Goal: Task Accomplishment & Management: Use online tool/utility

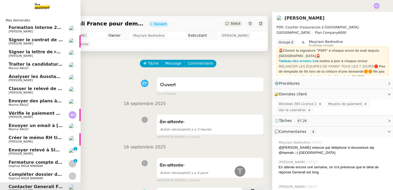
scroll to position [126, 0]
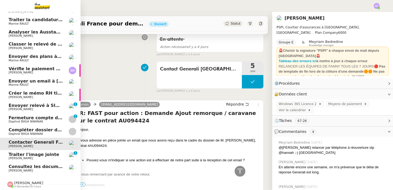
click at [24, 182] on span "[PERSON_NAME]" at bounding box center [28, 183] width 29 height 4
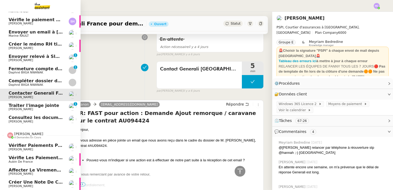
click at [28, 135] on span "[PERSON_NAME]" at bounding box center [28, 134] width 29 height 4
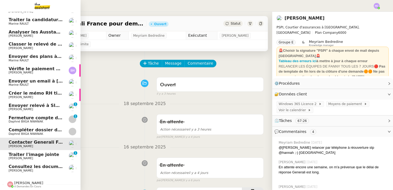
scroll to position [0, 0]
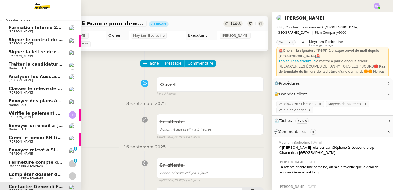
click at [31, 30] on span "[PERSON_NAME]" at bounding box center [36, 31] width 54 height 3
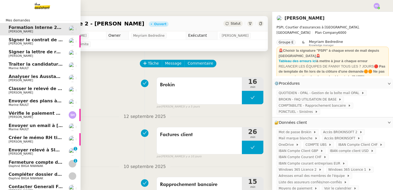
click at [29, 40] on span "Signer le contrat de la mutuelle" at bounding box center [47, 39] width 77 height 5
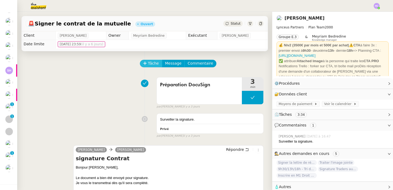
click at [153, 63] on span "Tâche" at bounding box center [153, 63] width 11 height 6
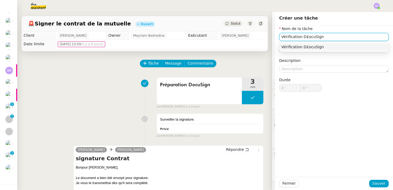
click at [306, 39] on input "Vérification D£ocuSign" at bounding box center [334, 37] width 110 height 8
click at [313, 47] on div "Vérification DocuSign" at bounding box center [333, 47] width 105 height 5
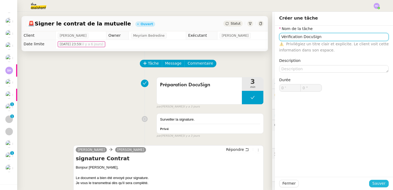
type input "Vérification DocuSign"
click at [379, 184] on span "Sauver" at bounding box center [378, 184] width 13 height 6
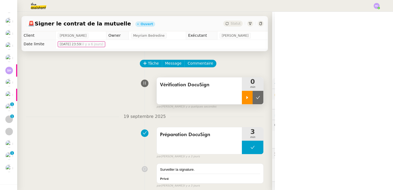
click at [244, 97] on div at bounding box center [247, 97] width 11 height 13
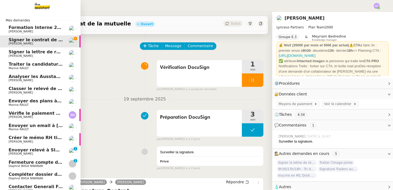
click at [27, 54] on span "Signer la lettre de rémunération" at bounding box center [48, 51] width 79 height 5
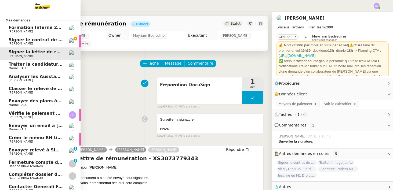
click at [24, 40] on span "Signer le contrat de la mutuelle" at bounding box center [47, 39] width 77 height 5
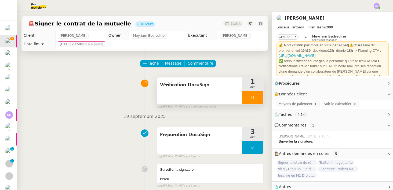
click at [252, 99] on icon at bounding box center [253, 98] width 4 height 4
click at [261, 99] on button at bounding box center [258, 97] width 11 height 13
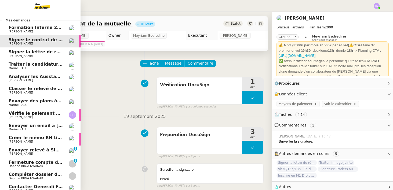
click at [33, 65] on span "Traiter la candidature d'[PERSON_NAME]" at bounding box center [58, 64] width 98 height 5
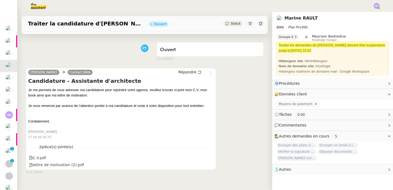
scroll to position [37, 0]
